Goal: Task Accomplishment & Management: Manage account settings

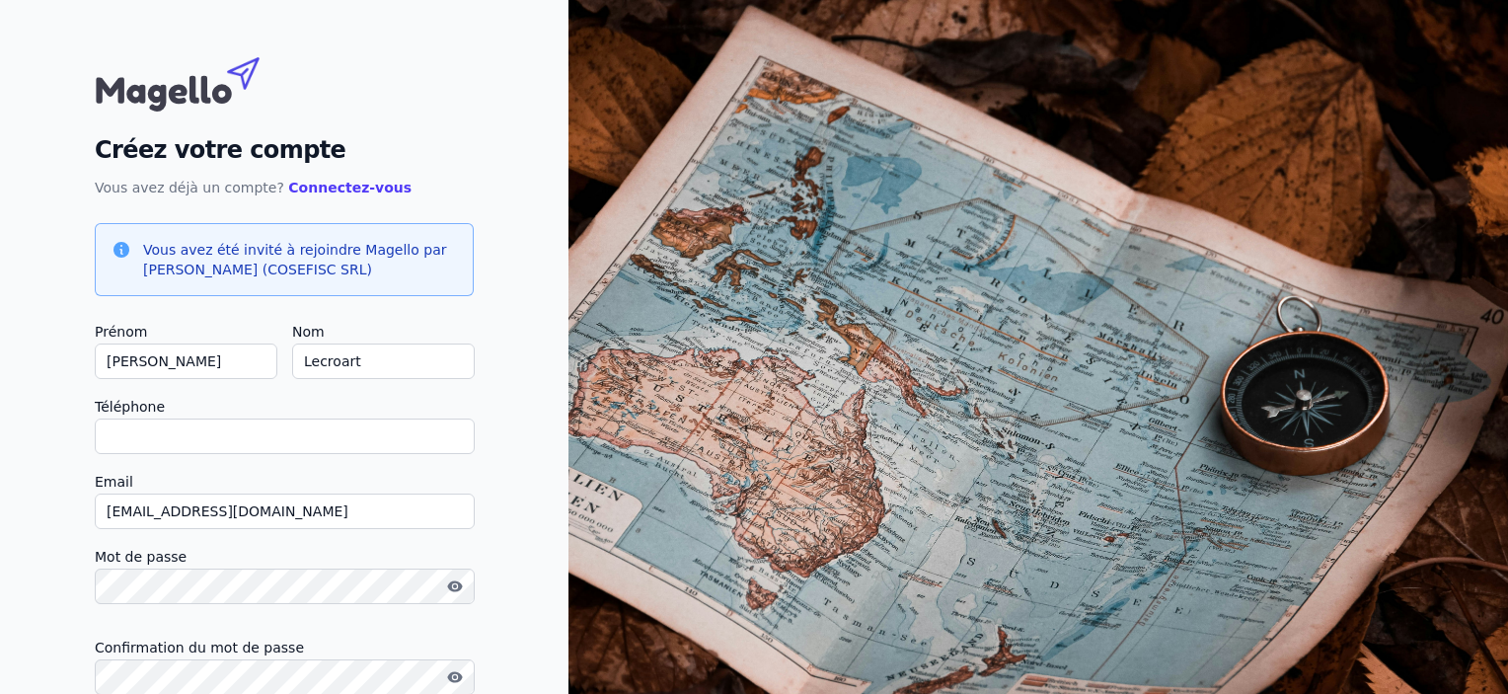
click at [130, 436] on input "Téléphone" at bounding box center [285, 436] width 380 height 36
type input "[PHONE_NUMBER]"
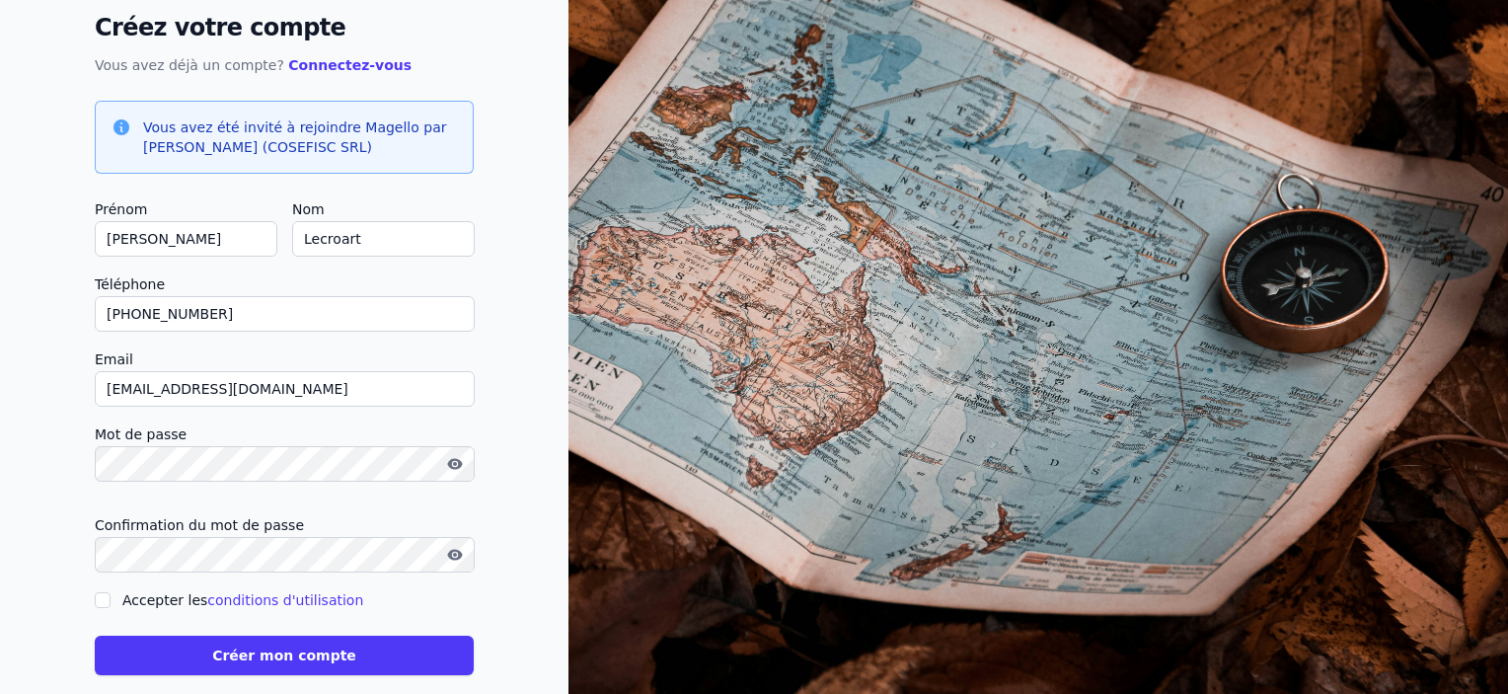
scroll to position [150, 0]
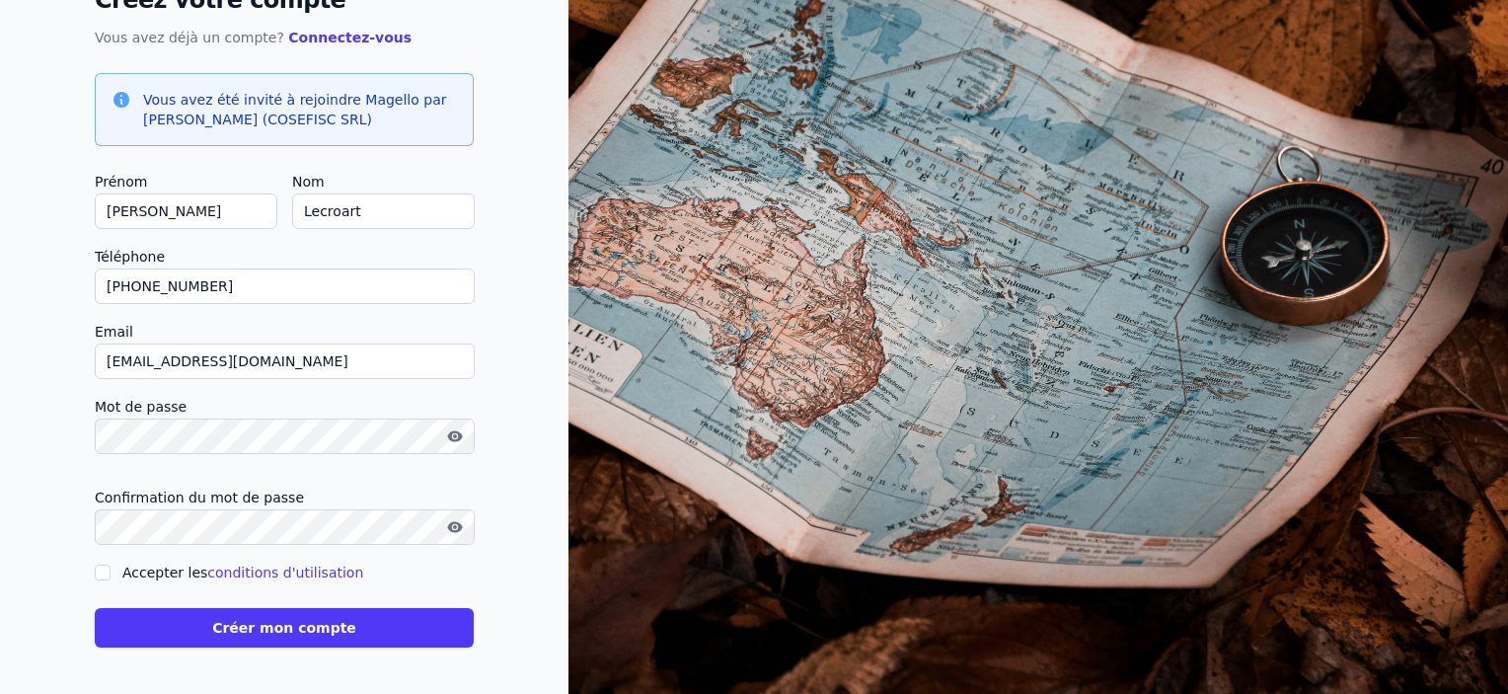
click at [242, 627] on button "Créer mon compte" at bounding box center [284, 627] width 379 height 39
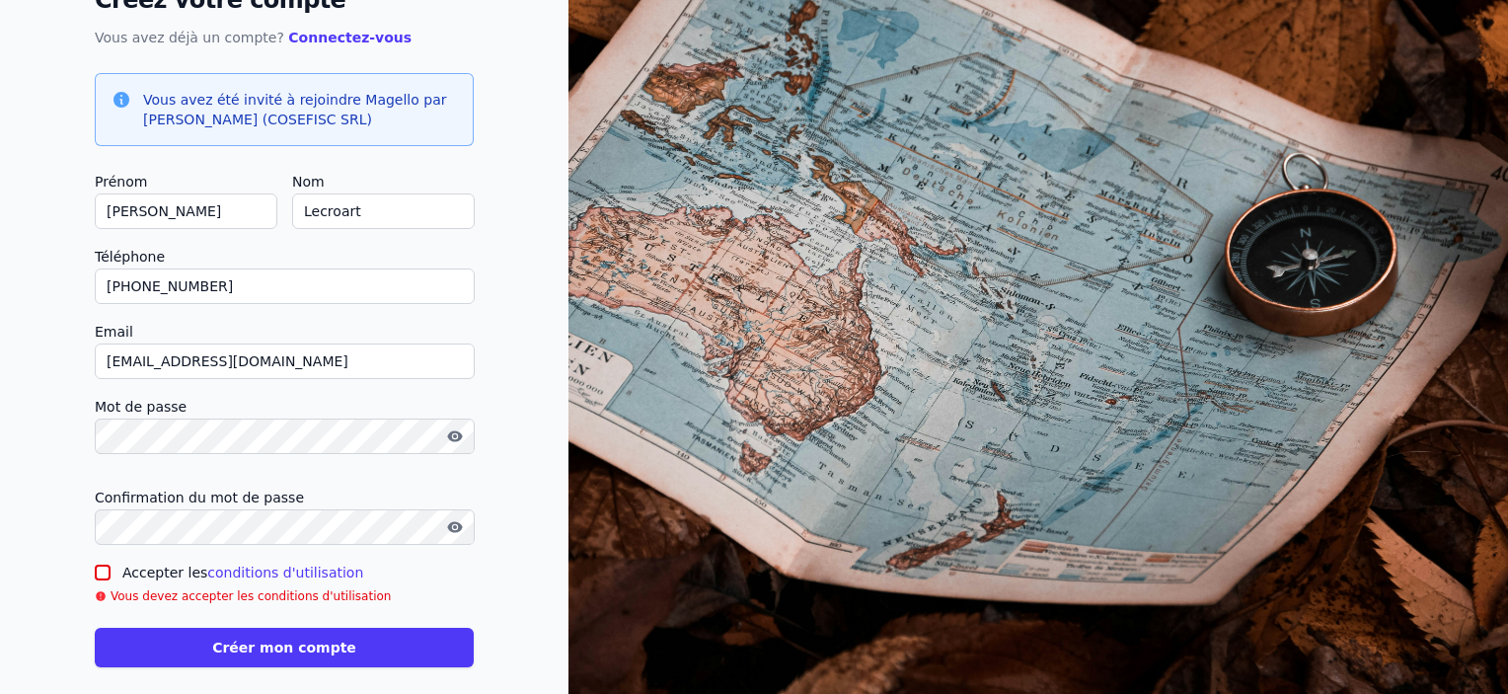
click at [99, 572] on input "Accepter les conditions d'utilisation" at bounding box center [103, 573] width 16 height 16
checkbox input "true"
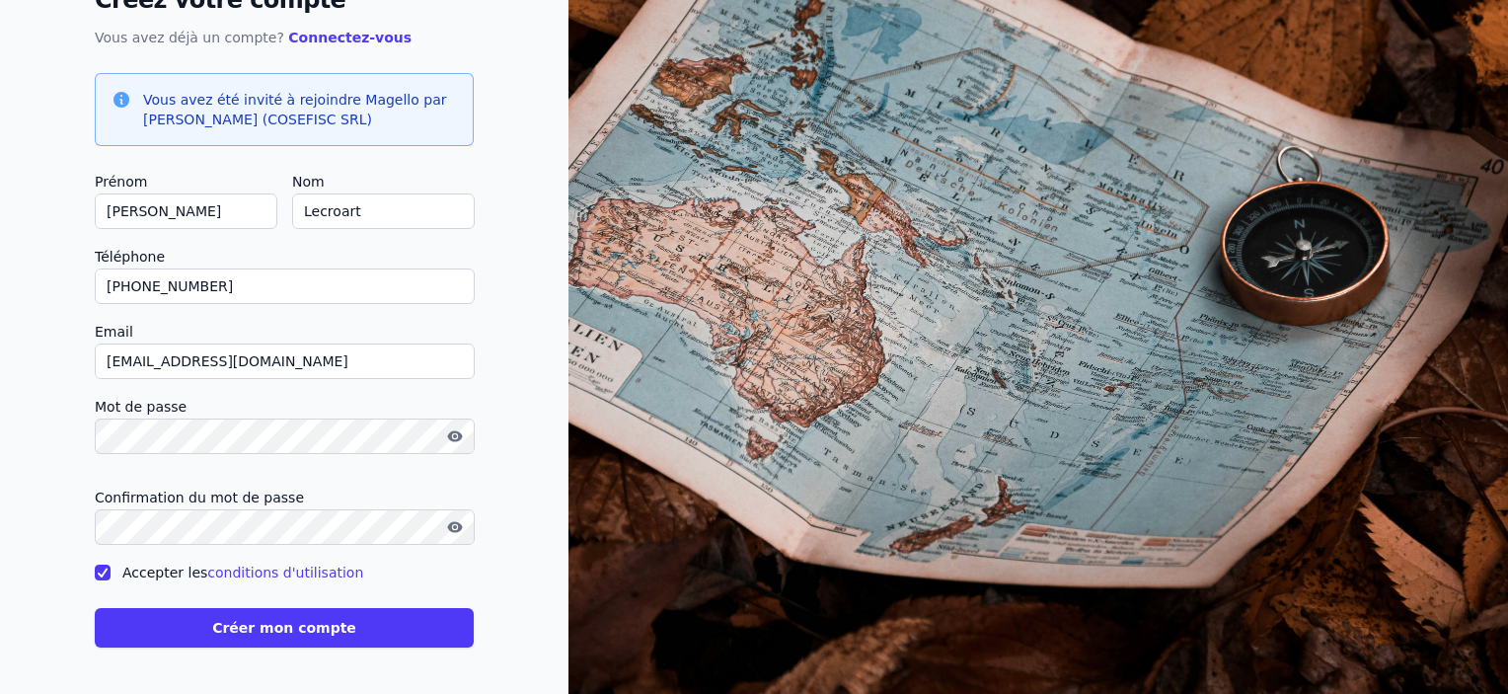
click at [231, 624] on button "Créer mon compte" at bounding box center [284, 627] width 379 height 39
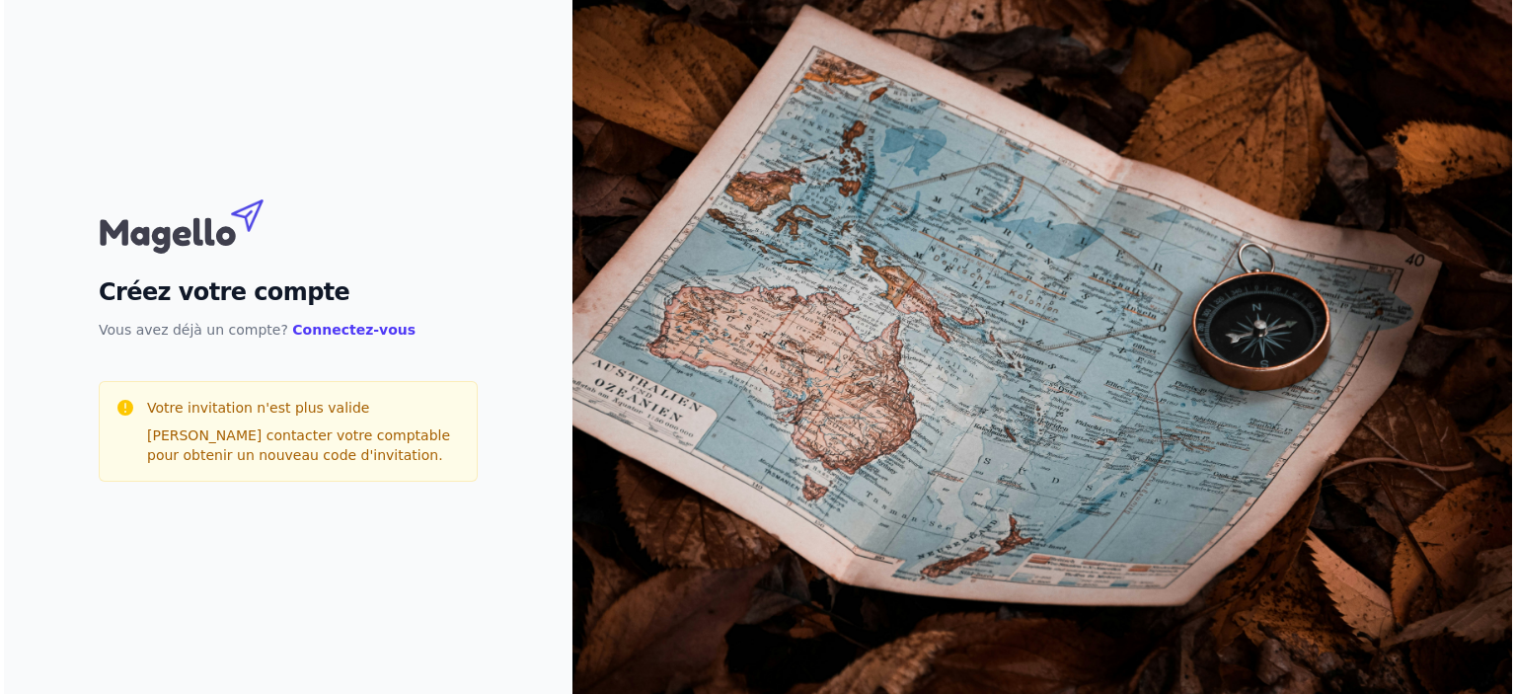
scroll to position [0, 0]
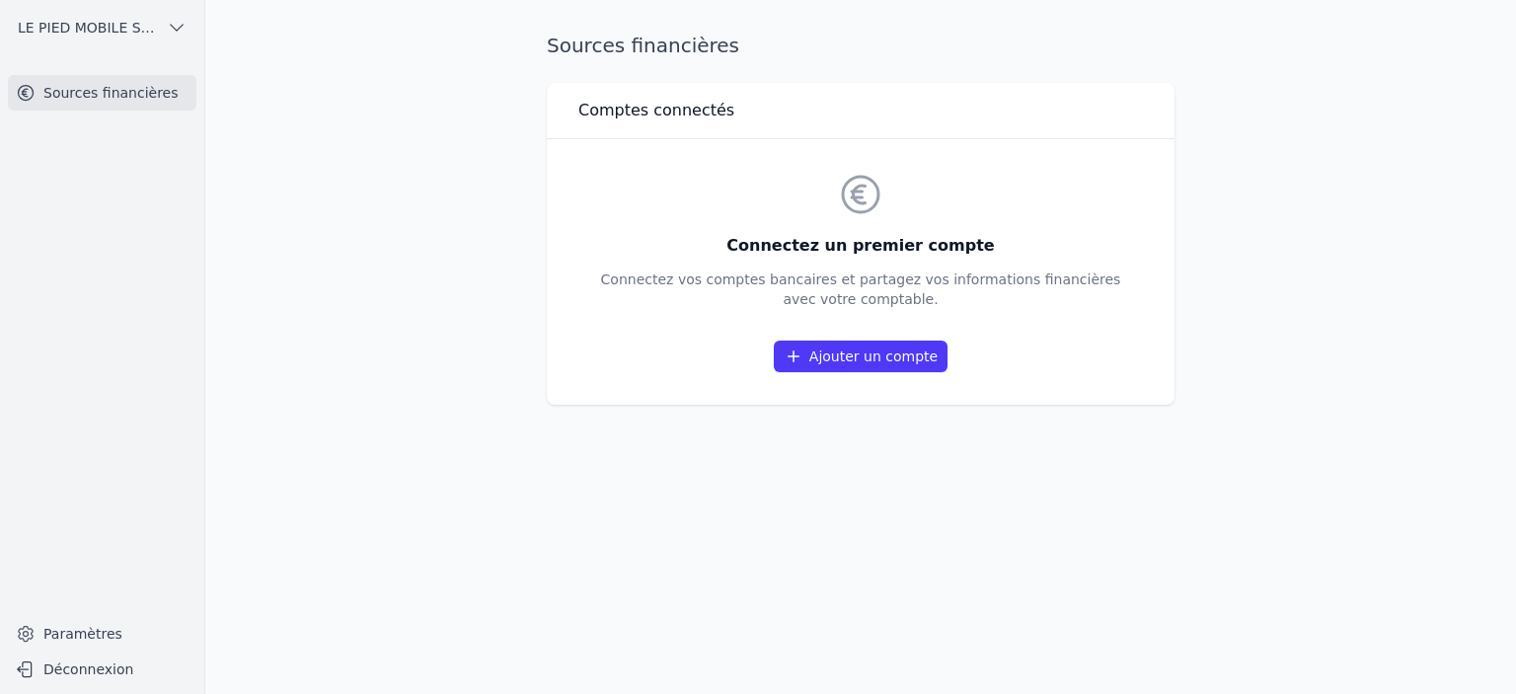
click at [842, 351] on link "Ajouter un compte" at bounding box center [861, 356] width 174 height 32
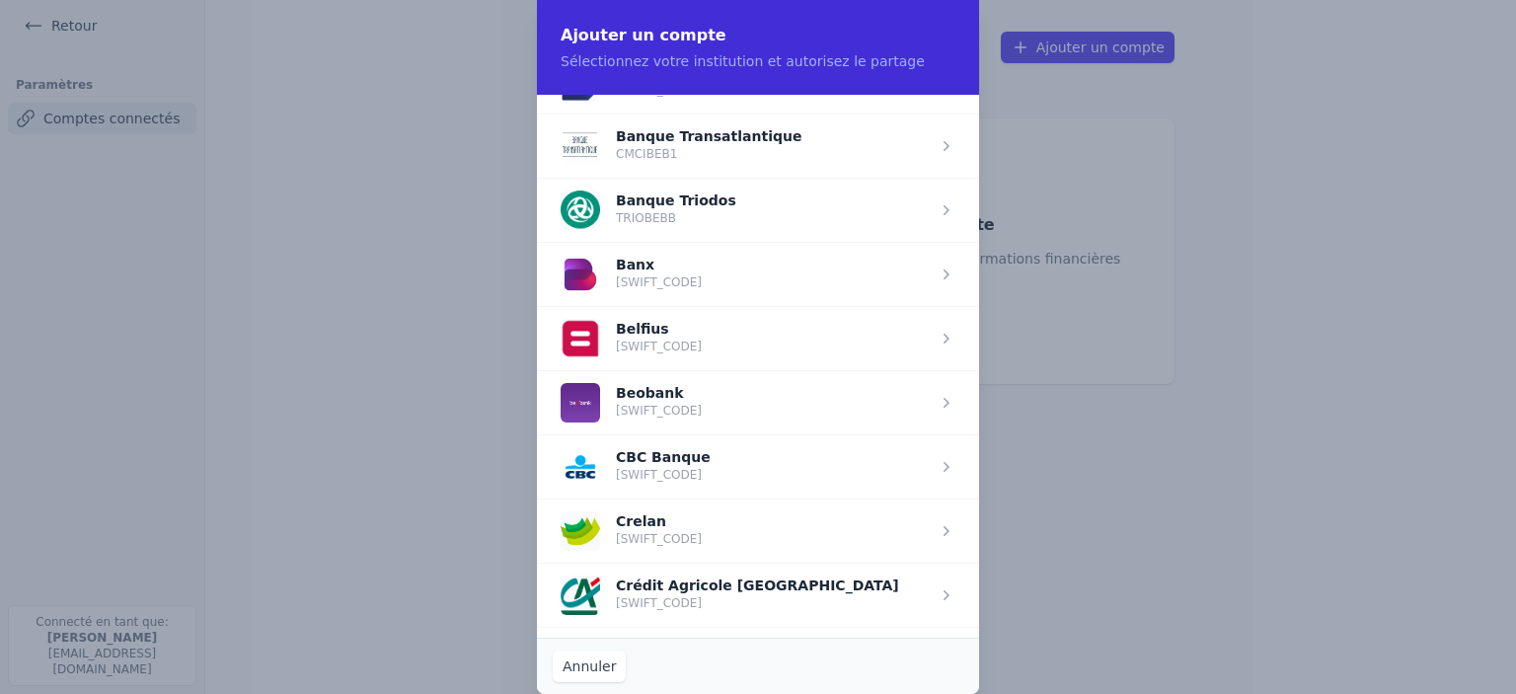
scroll to position [623, 0]
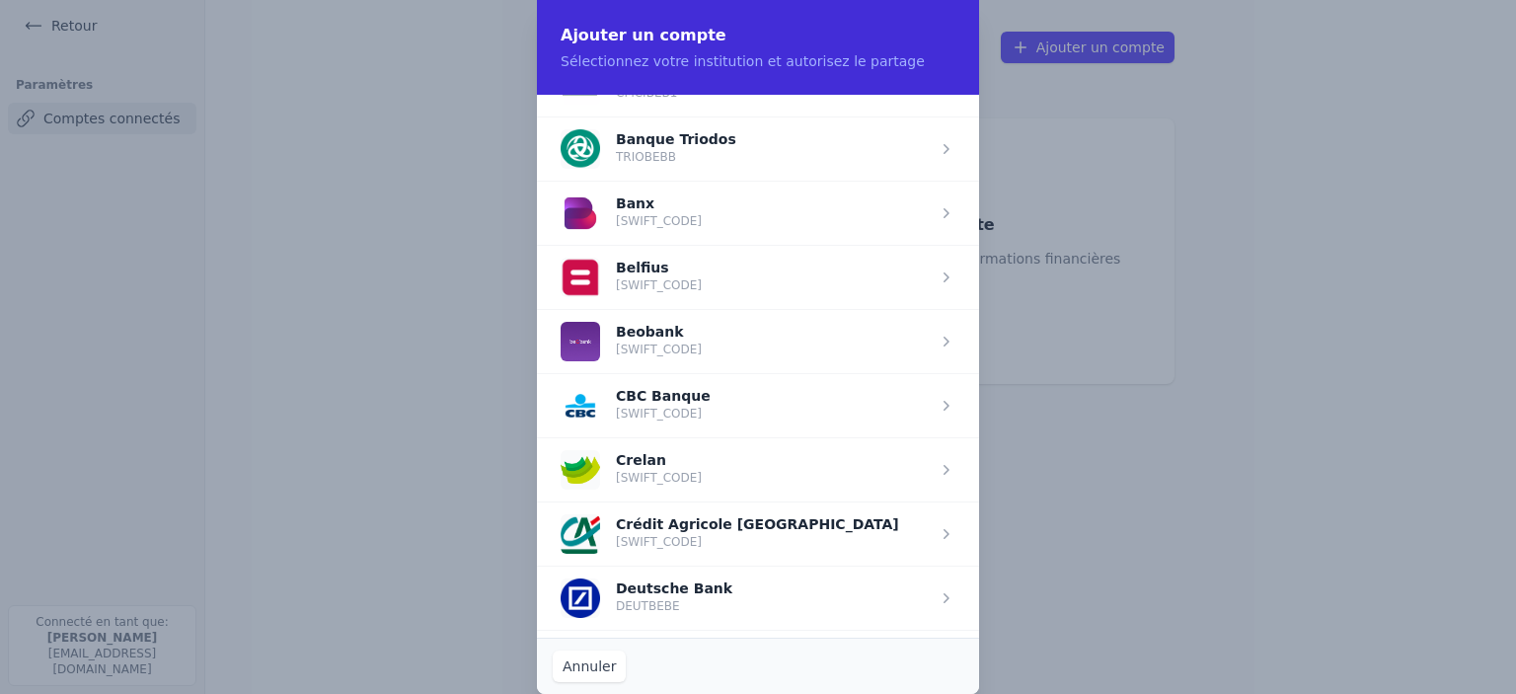
click at [734, 395] on span "button" at bounding box center [758, 405] width 442 height 64
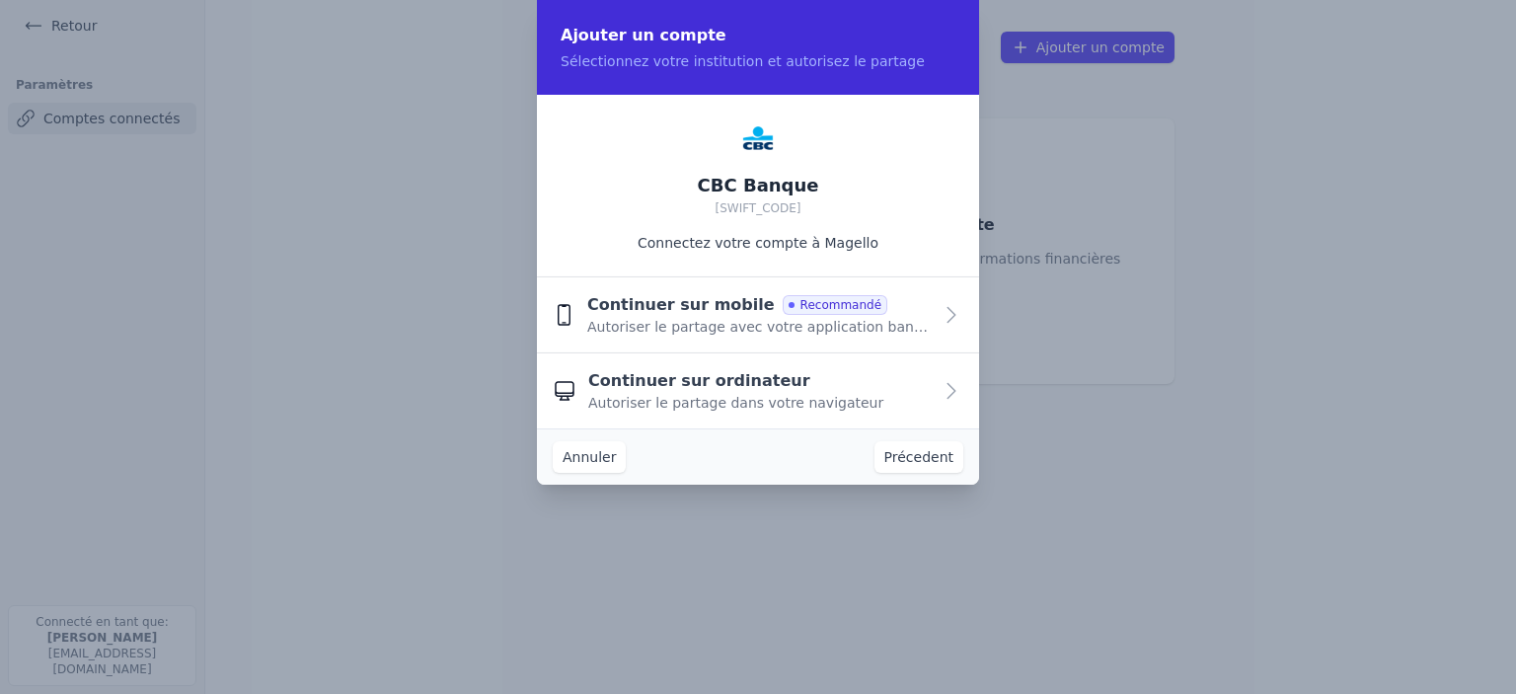
scroll to position [0, 0]
click at [774, 317] on span "Autoriser le partage avec votre application bancaire" at bounding box center [759, 327] width 344 height 20
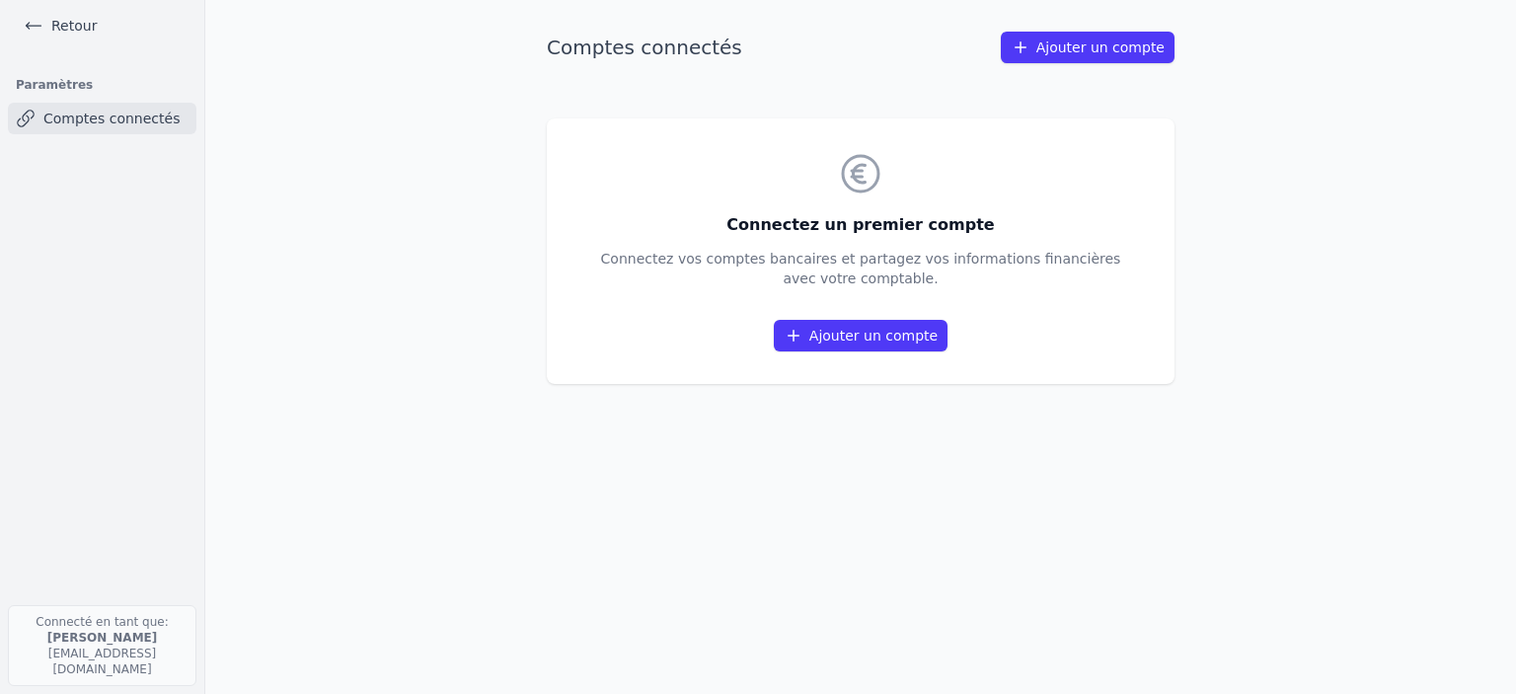
click at [872, 326] on link "Ajouter un compte" at bounding box center [861, 336] width 174 height 32
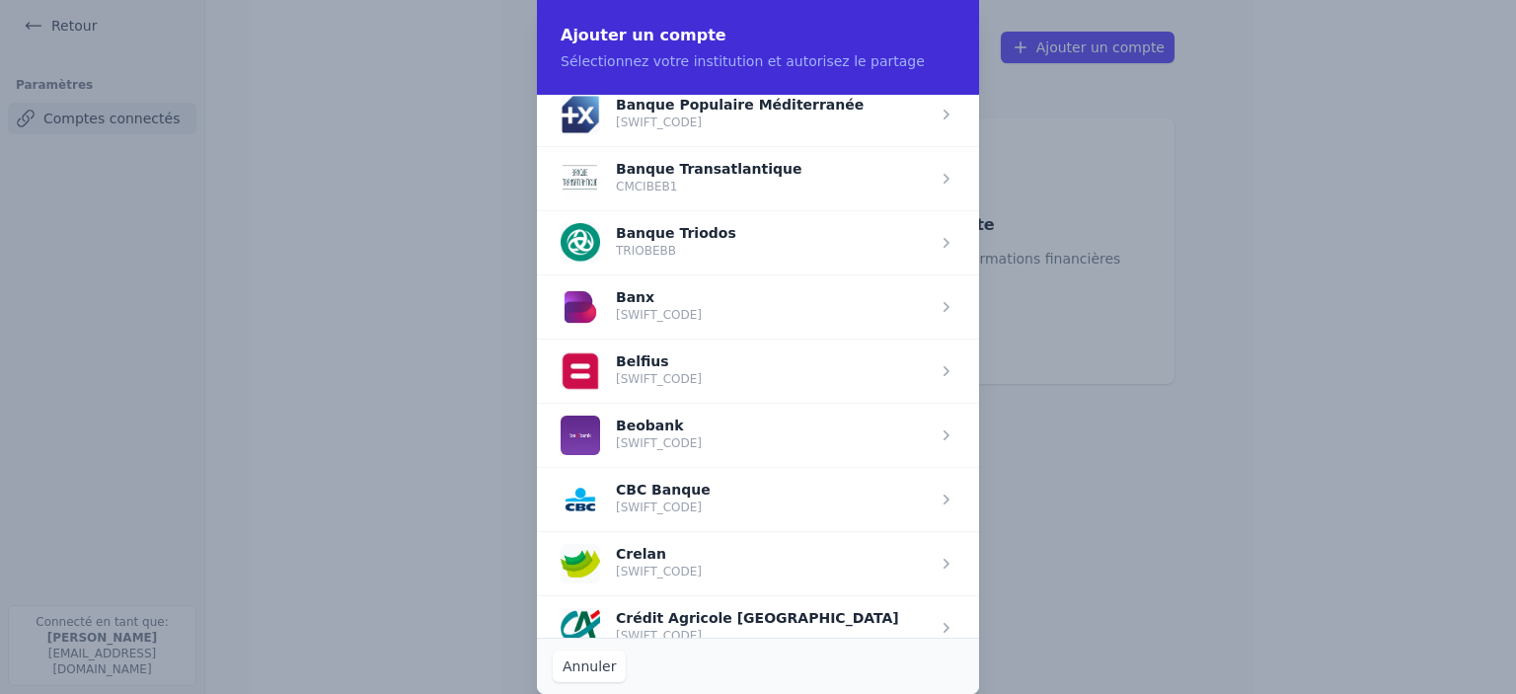
scroll to position [636, 0]
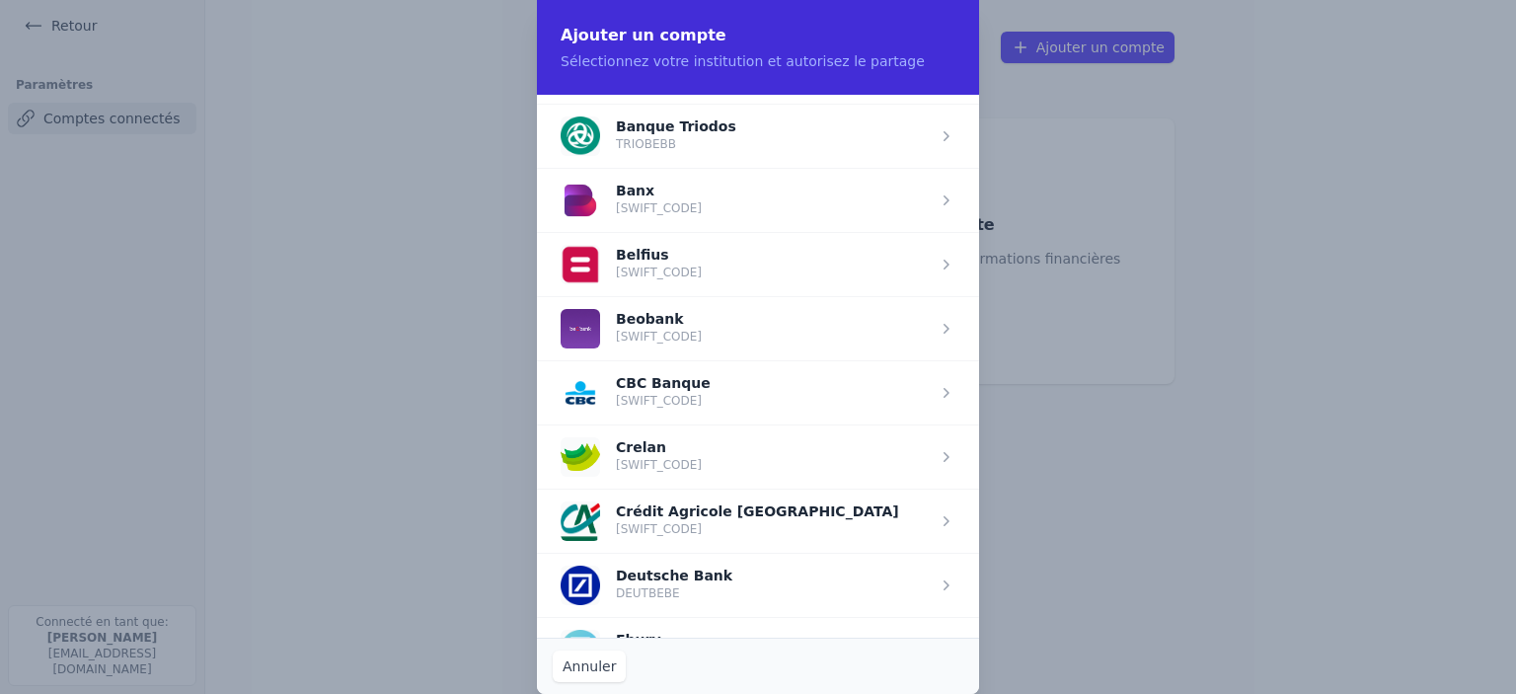
click at [663, 378] on span "button" at bounding box center [758, 392] width 442 height 64
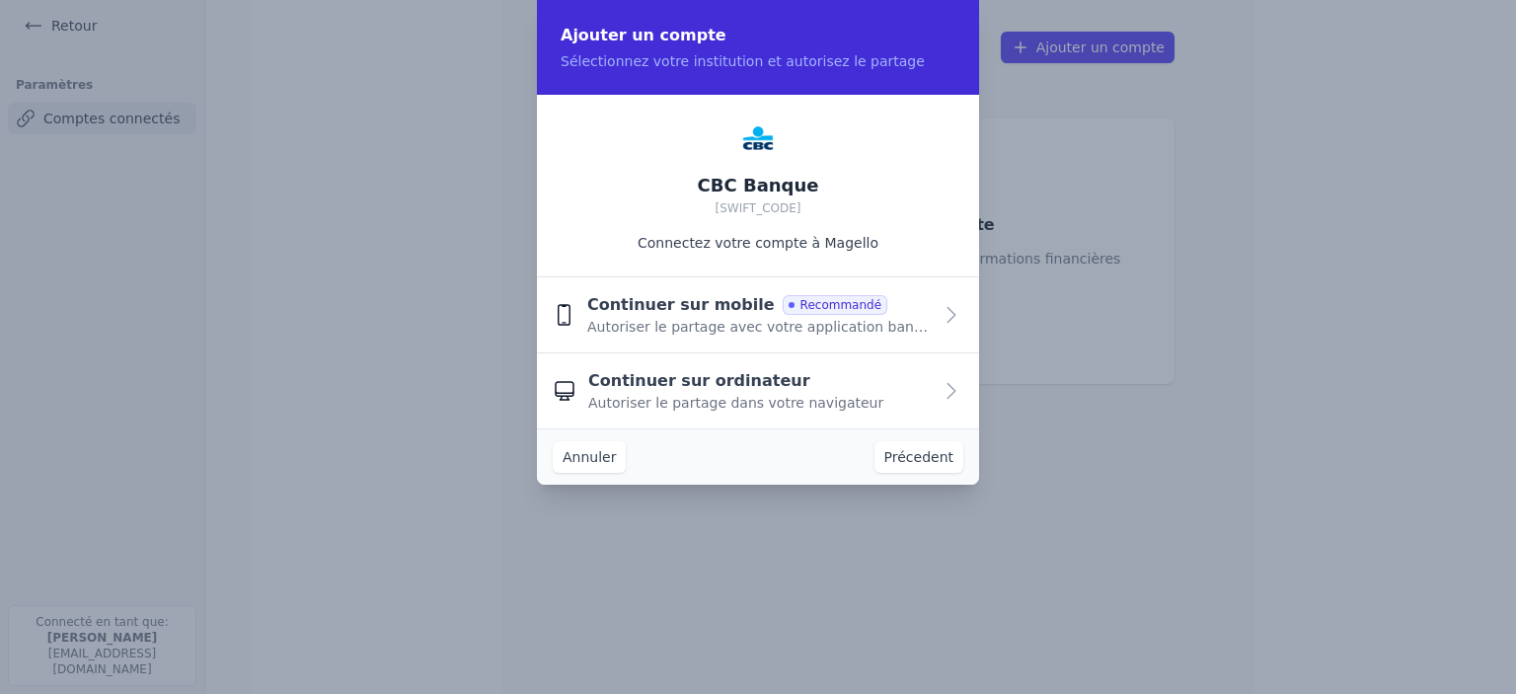
click at [718, 313] on span "Continuer sur mobile" at bounding box center [681, 305] width 188 height 24
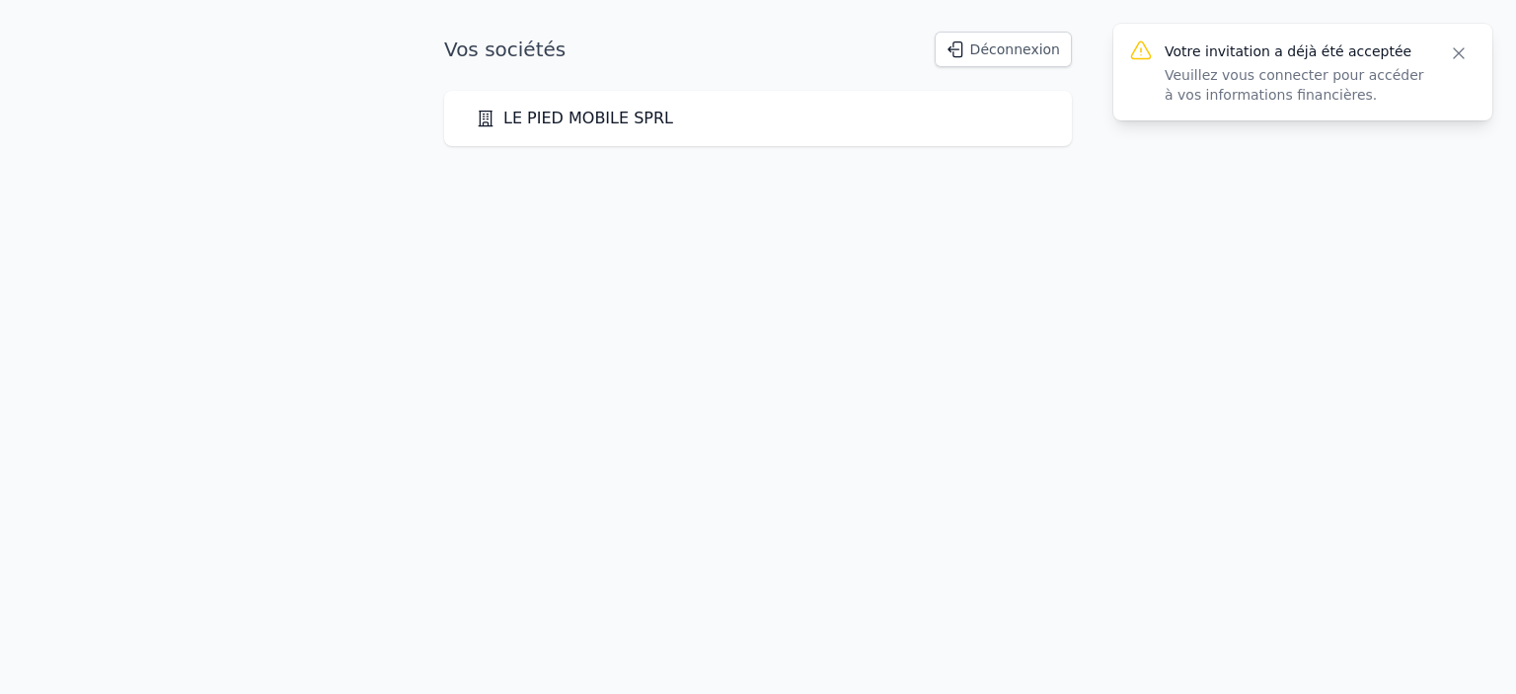
click at [600, 125] on link "LE PIED MOBILE SPRL" at bounding box center [574, 119] width 197 height 24
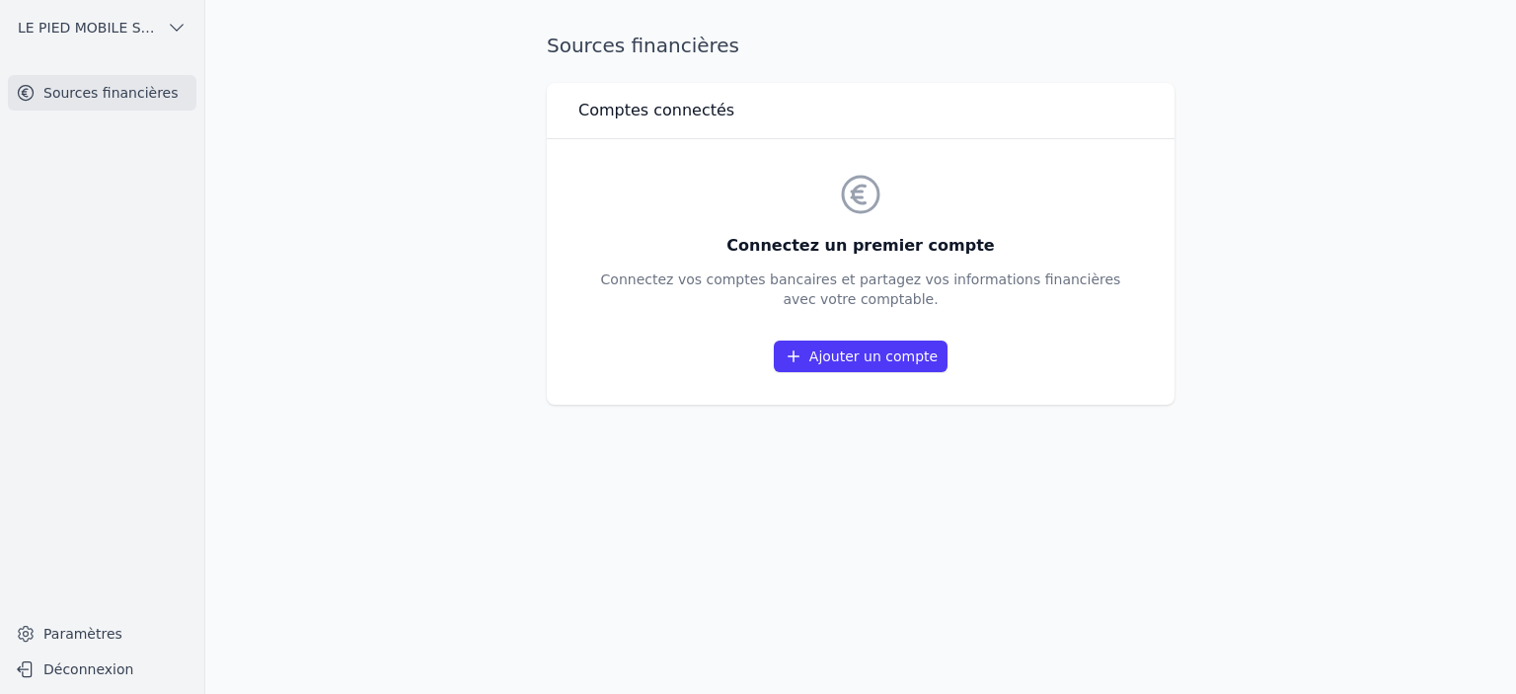
click at [136, 86] on link "Sources financières" at bounding box center [102, 93] width 189 height 36
click at [843, 359] on link "Ajouter un compte" at bounding box center [861, 356] width 174 height 32
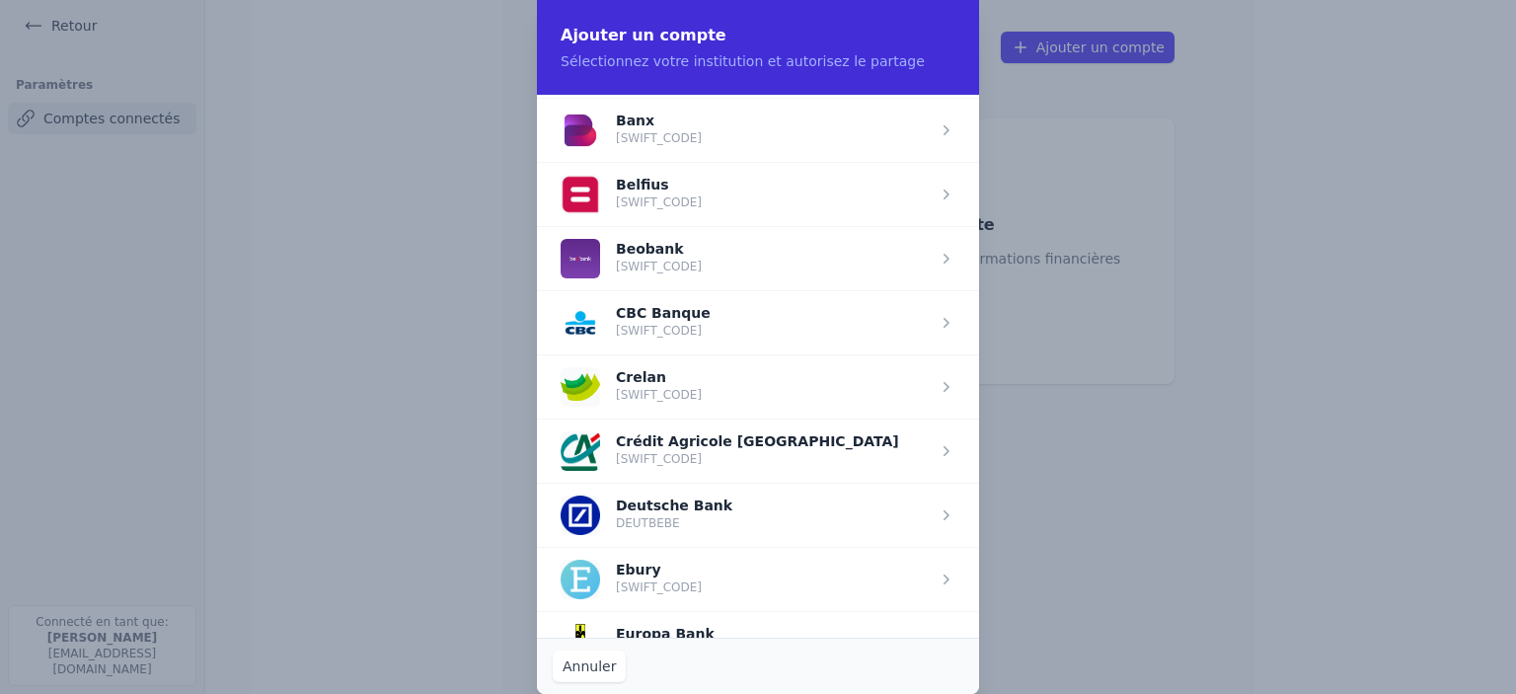
scroll to position [716, 0]
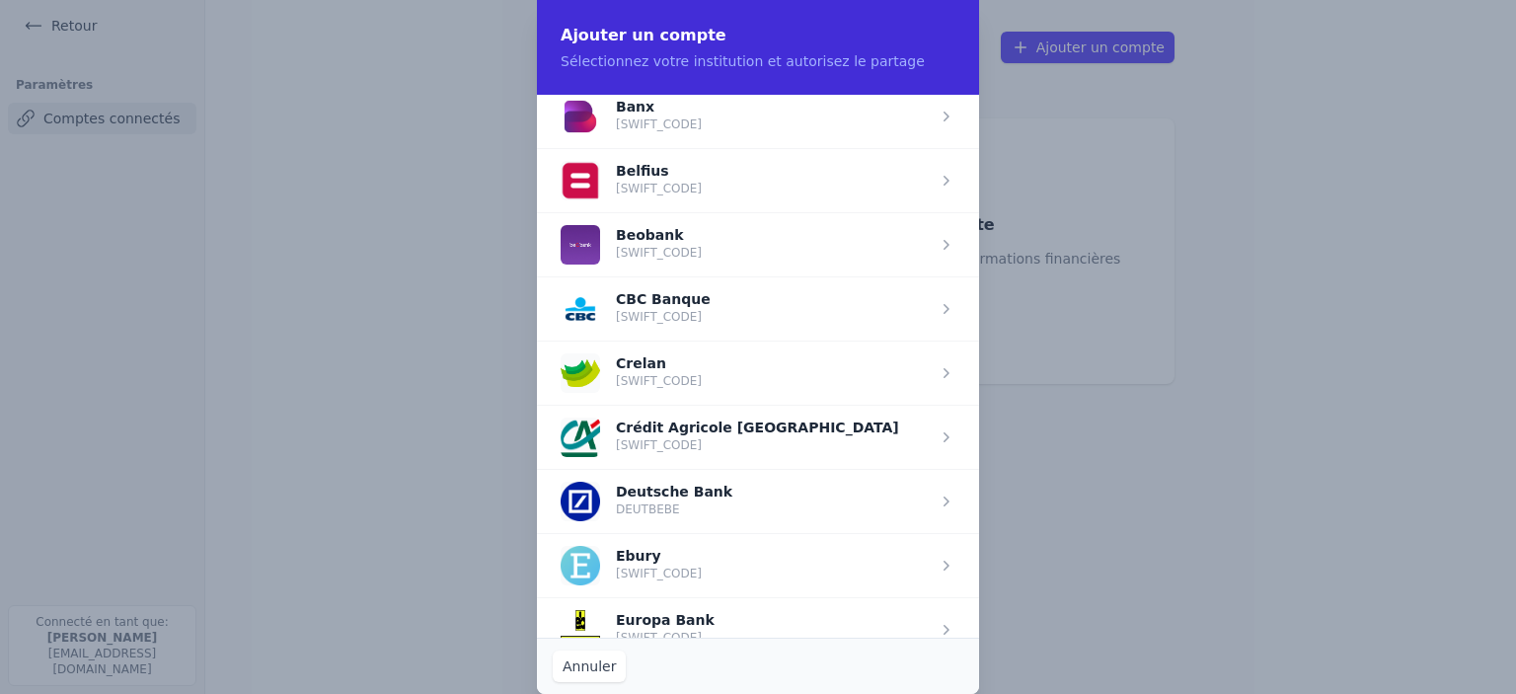
click at [627, 307] on span "button" at bounding box center [758, 308] width 442 height 64
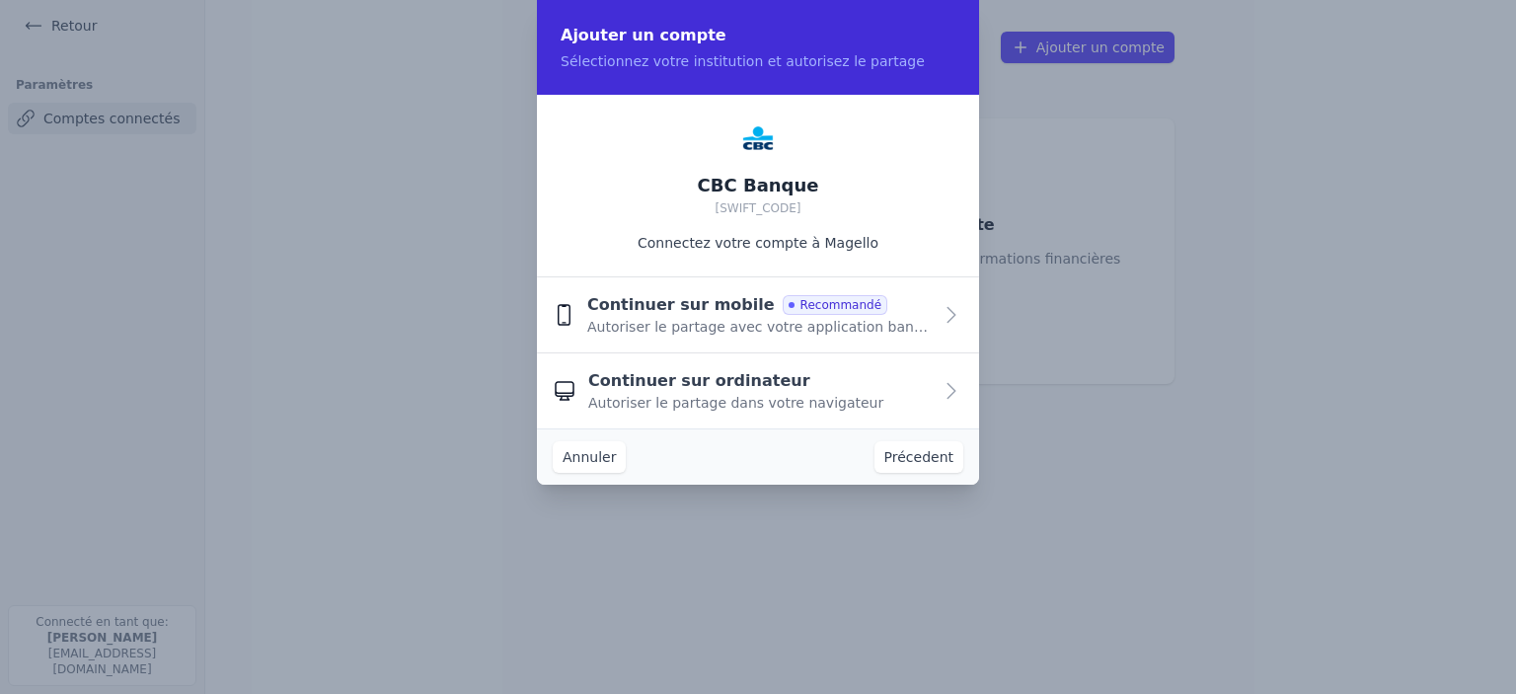
scroll to position [0, 0]
click at [671, 387] on span "Continuer sur ordinateur" at bounding box center [699, 381] width 222 height 24
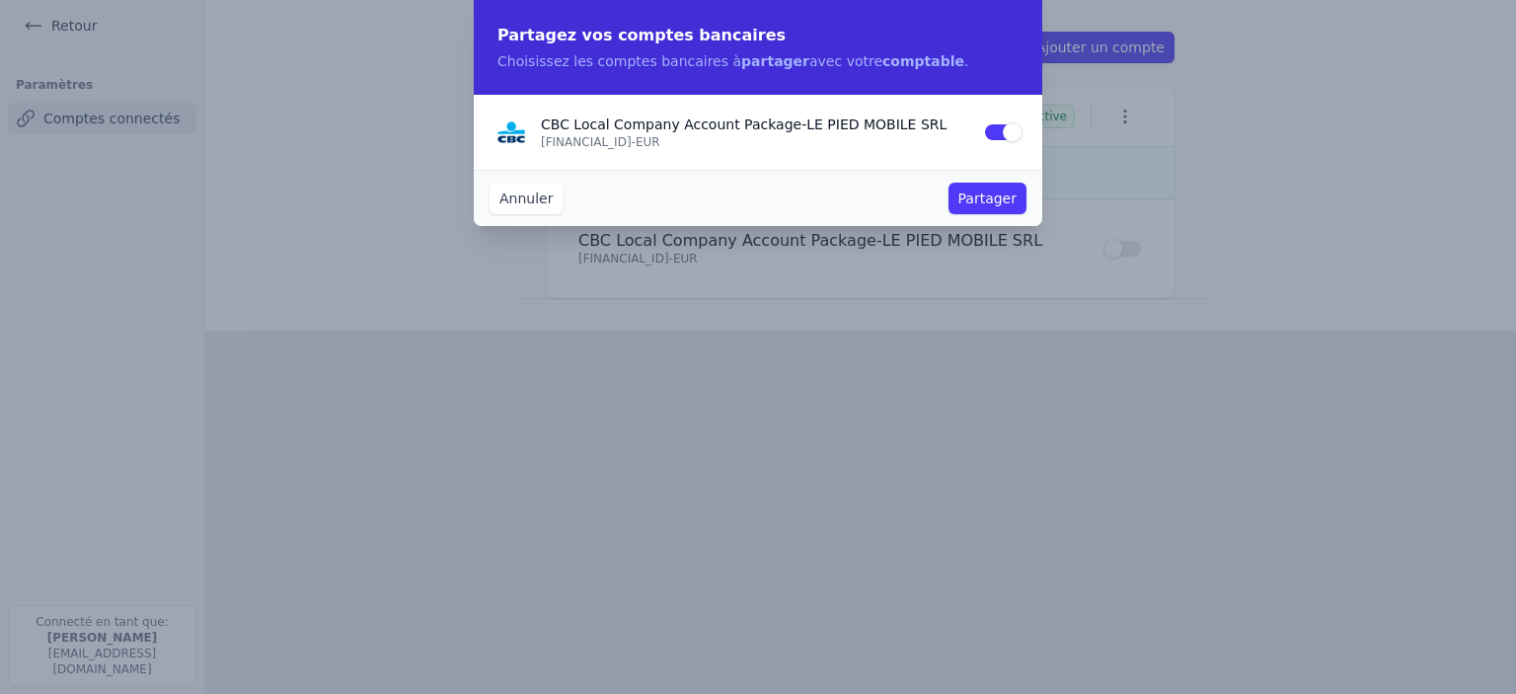
click at [985, 199] on button "Partager" at bounding box center [987, 199] width 78 height 32
